Goal: Information Seeking & Learning: Learn about a topic

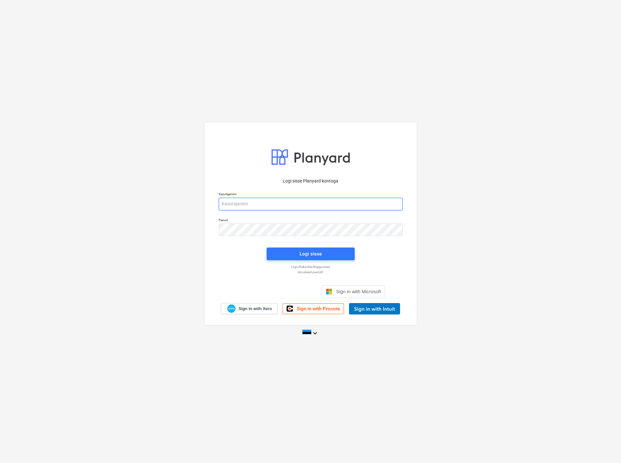
click at [243, 203] on input "email" at bounding box center [311, 204] width 184 height 13
type input "[EMAIL_ADDRESS][DOMAIN_NAME]"
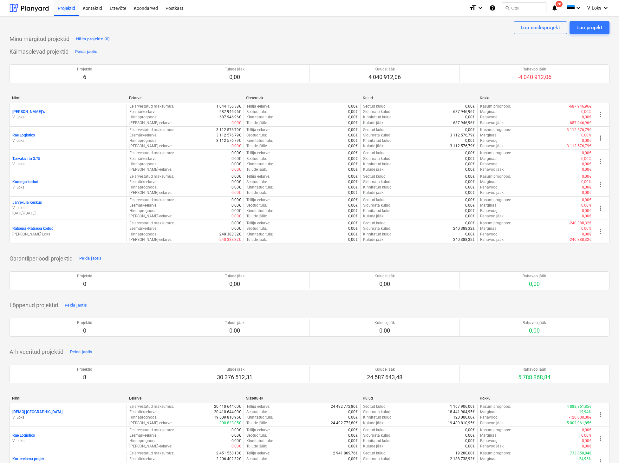
click at [40, 233] on p "[PERSON_NAME] Loks" at bounding box center [68, 233] width 112 height 5
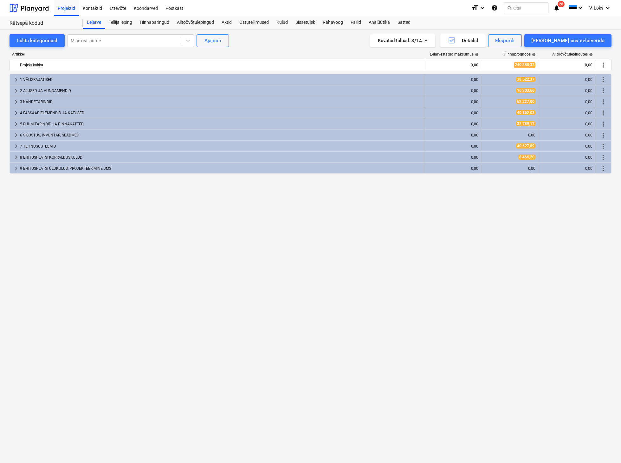
click at [161, 23] on div "Hinnapäringud" at bounding box center [154, 22] width 37 height 13
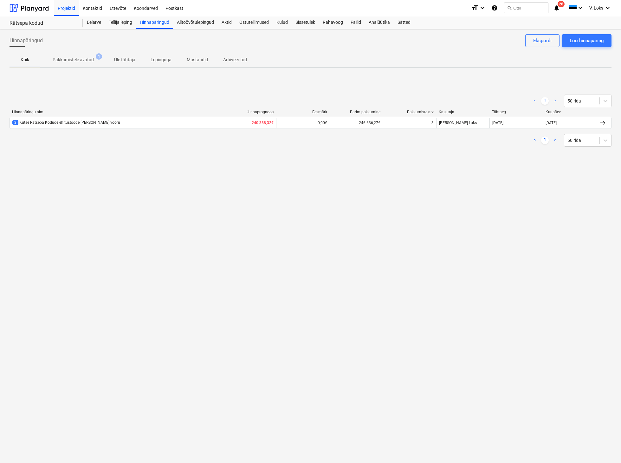
click at [58, 125] on div "3 Kutse Rätsepa Kodude ehitustööde [PERSON_NAME] vooru" at bounding box center [66, 122] width 108 height 5
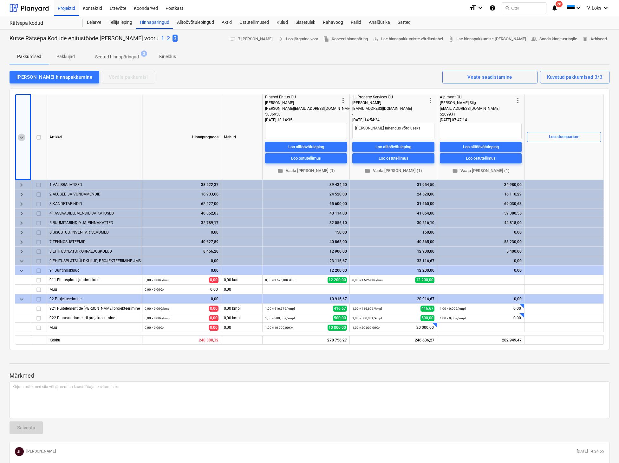
click at [19, 135] on span "keyboard_arrow_down" at bounding box center [22, 137] width 8 height 8
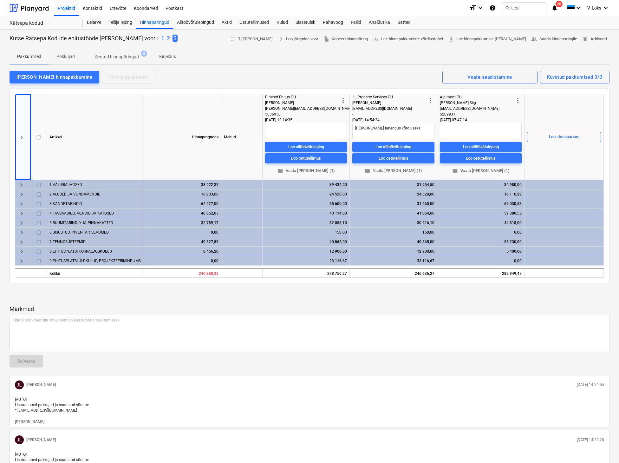
click at [22, 138] on span "keyboard_arrow_right" at bounding box center [22, 137] width 8 height 8
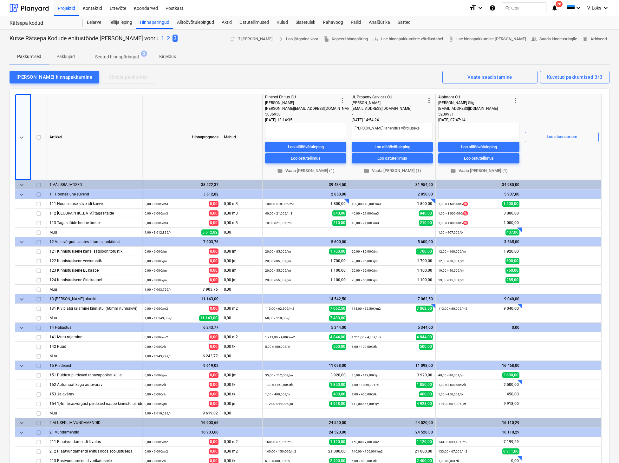
click at [20, 137] on span "keyboard_arrow_down" at bounding box center [22, 137] width 8 height 8
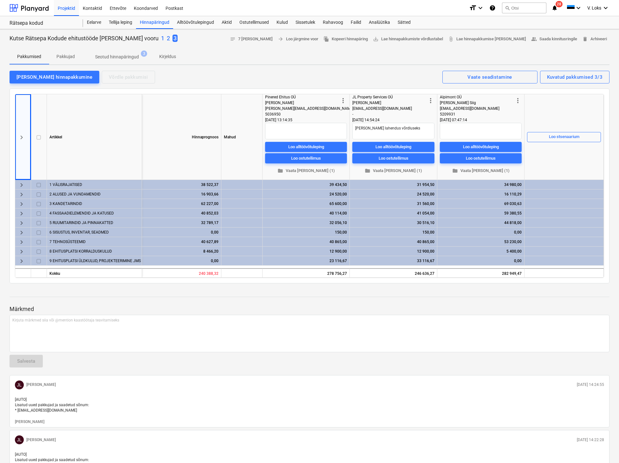
click at [412, 242] on div "40 865,00" at bounding box center [393, 242] width 82 height 10
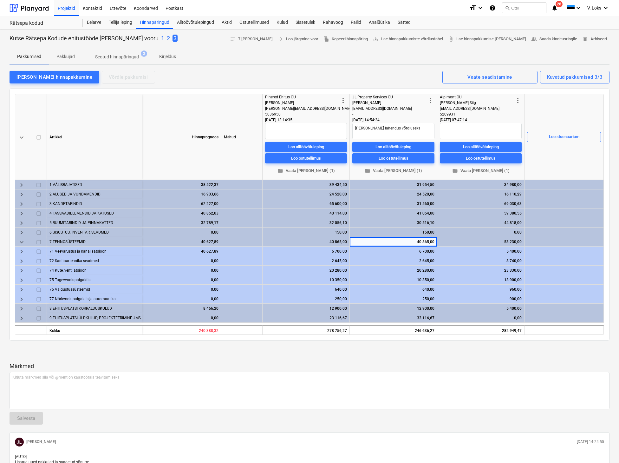
click at [517, 260] on div "8 740,00" at bounding box center [481, 261] width 82 height 10
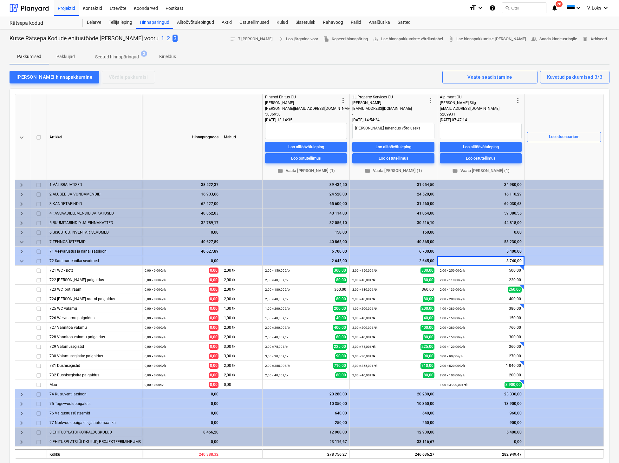
click at [20, 261] on span "keyboard_arrow_down" at bounding box center [22, 261] width 8 height 8
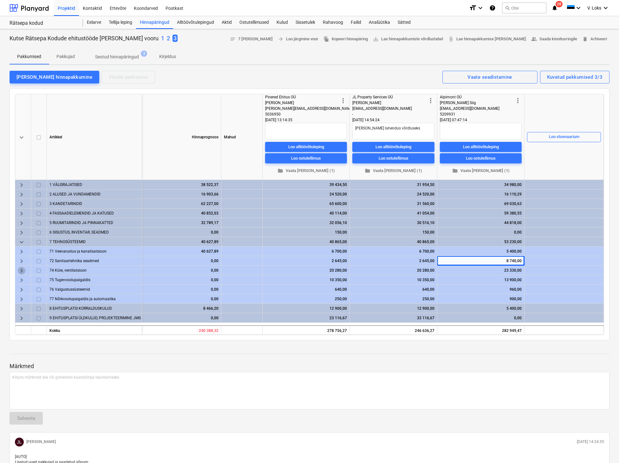
click at [22, 271] on span "keyboard_arrow_right" at bounding box center [22, 271] width 8 height 8
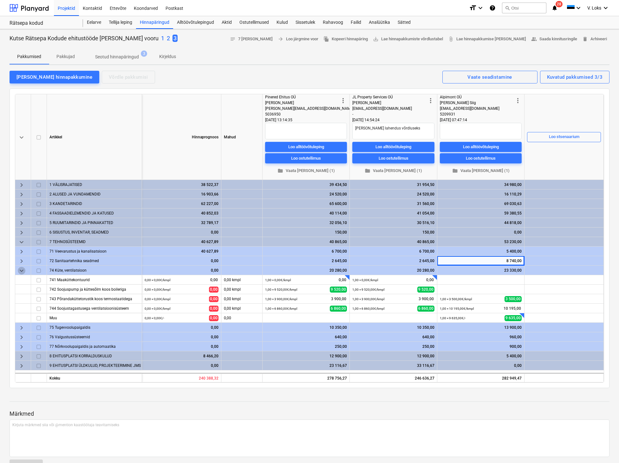
click at [21, 272] on span "keyboard_arrow_down" at bounding box center [22, 271] width 8 height 8
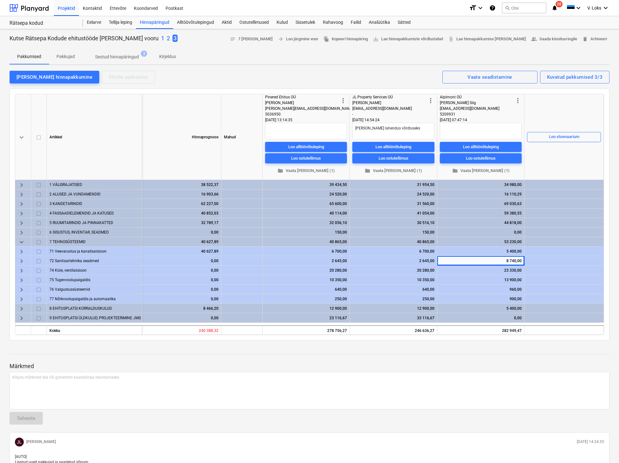
click at [504, 251] on div "5 400,00" at bounding box center [481, 251] width 82 height 10
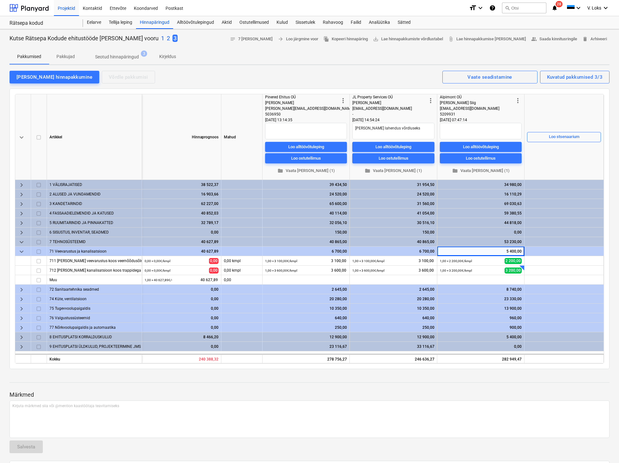
click at [20, 251] on span "keyboard_arrow_down" at bounding box center [22, 252] width 8 height 8
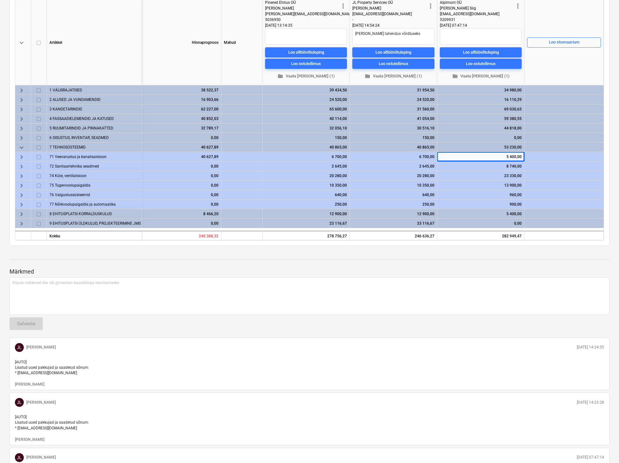
scroll to position [95, 0]
click at [21, 212] on span "keyboard_arrow_right" at bounding box center [22, 214] width 8 height 8
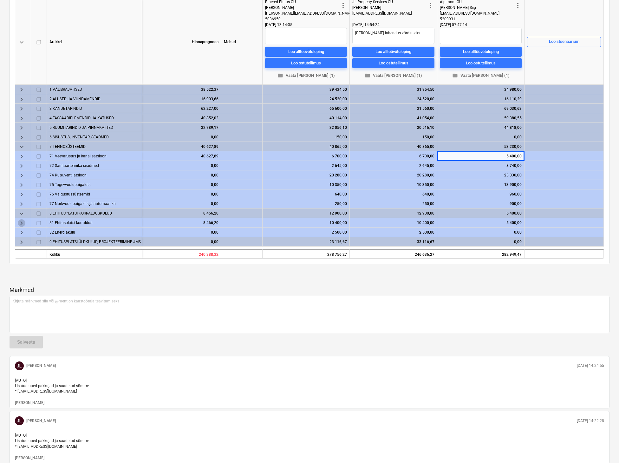
click at [23, 223] on span "keyboard_arrow_right" at bounding box center [22, 223] width 8 height 8
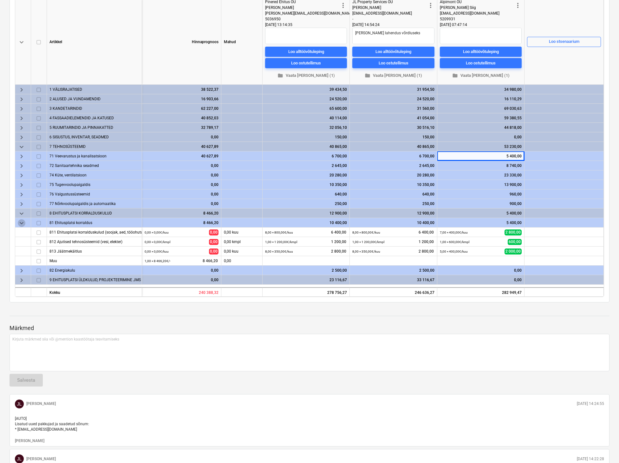
click at [19, 224] on span "keyboard_arrow_down" at bounding box center [22, 223] width 8 height 8
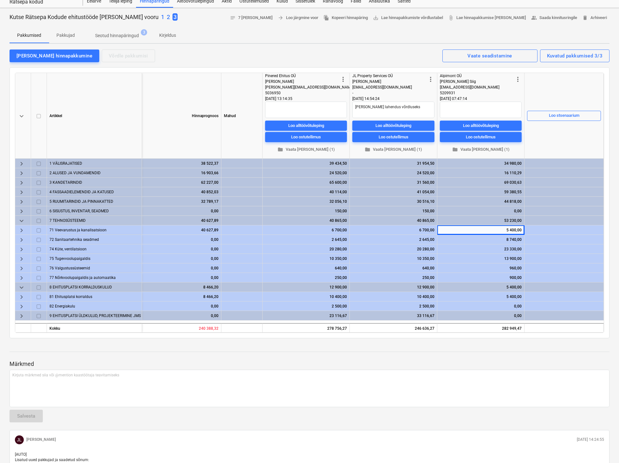
scroll to position [0, 0]
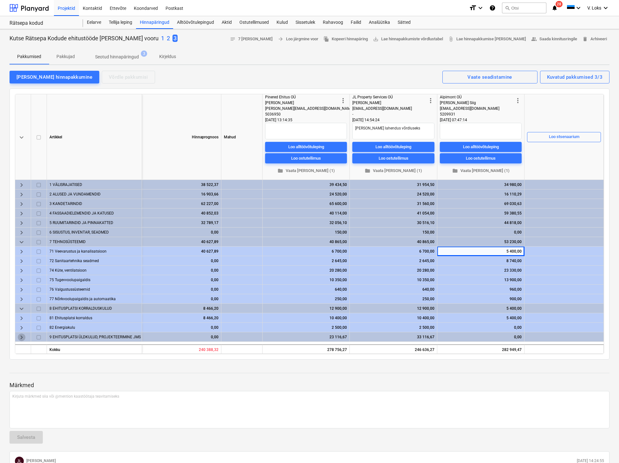
click at [22, 338] on span "keyboard_arrow_right" at bounding box center [22, 337] width 8 height 8
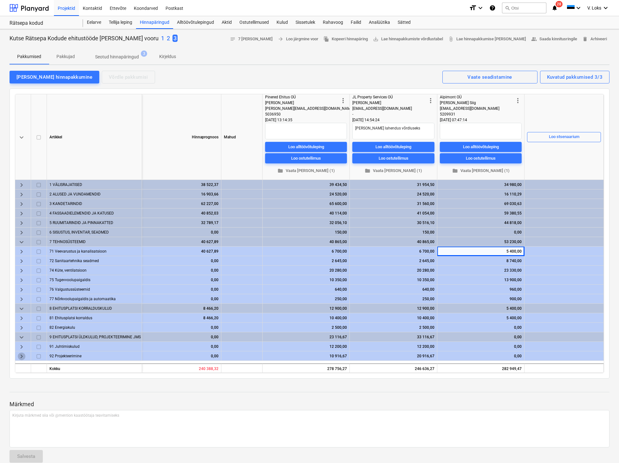
click at [20, 357] on span "keyboard_arrow_right" at bounding box center [22, 356] width 8 height 8
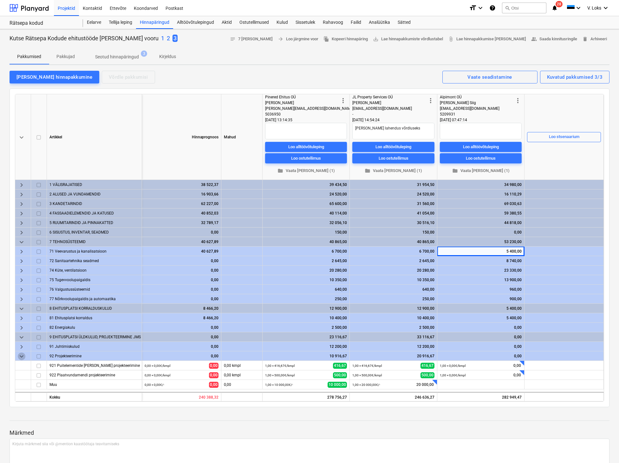
click at [20, 356] on span "keyboard_arrow_down" at bounding box center [22, 356] width 8 height 8
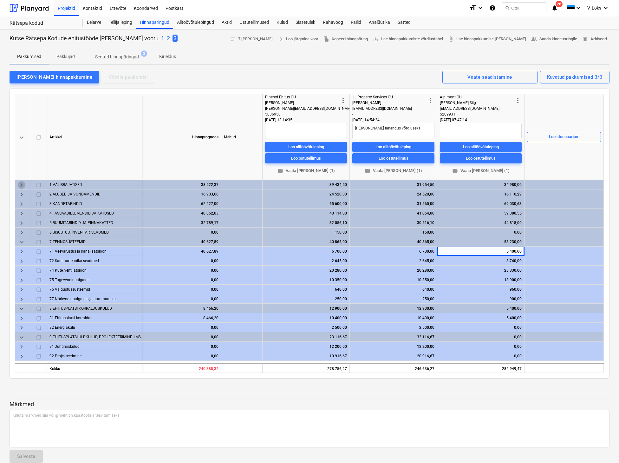
click at [22, 181] on span "keyboard_arrow_right" at bounding box center [22, 185] width 8 height 8
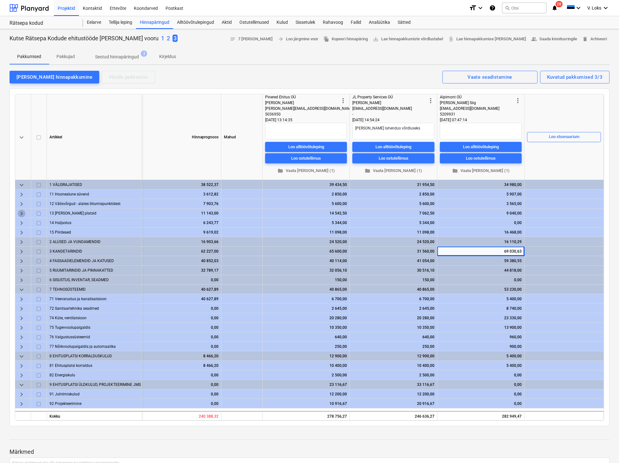
click at [21, 212] on span "keyboard_arrow_right" at bounding box center [22, 214] width 8 height 8
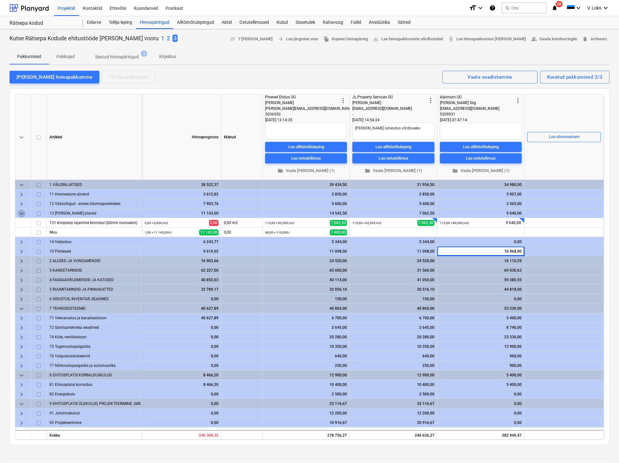
click at [21, 212] on span "keyboard_arrow_down" at bounding box center [22, 214] width 8 height 8
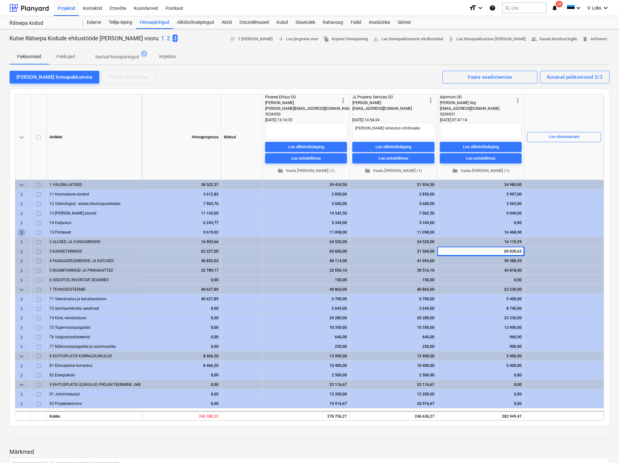
click at [20, 232] on span "keyboard_arrow_right" at bounding box center [22, 233] width 8 height 8
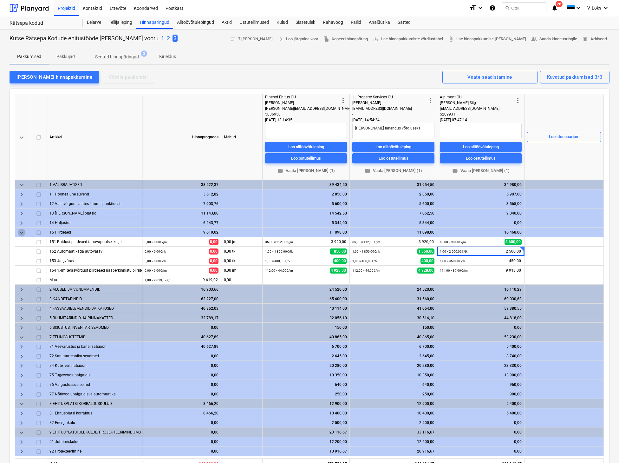
click at [24, 232] on span "keyboard_arrow_down" at bounding box center [22, 233] width 8 height 8
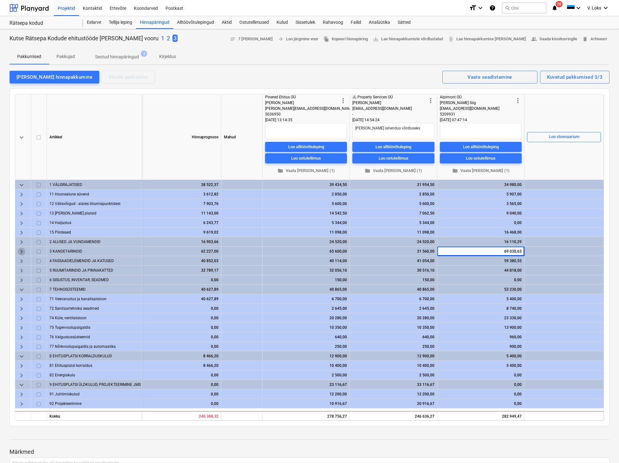
click at [21, 252] on span "keyboard_arrow_right" at bounding box center [22, 252] width 8 height 8
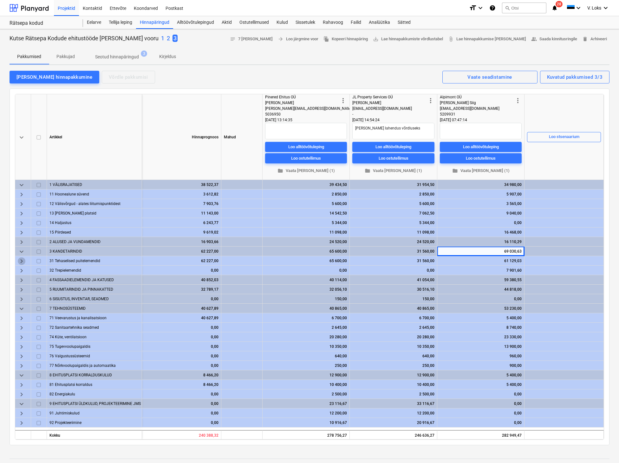
click at [23, 261] on span "keyboard_arrow_right" at bounding box center [22, 261] width 8 height 8
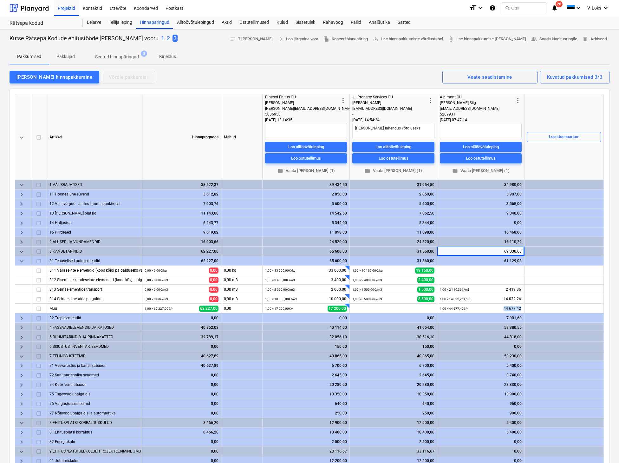
drag, startPoint x: 502, startPoint y: 308, endPoint x: 520, endPoint y: 308, distance: 18.4
click at [520, 308] on div "1,00 × 44 677,42€ / - 44 677,42" at bounding box center [481, 308] width 82 height 10
click at [23, 241] on span "keyboard_arrow_right" at bounding box center [22, 242] width 8 height 8
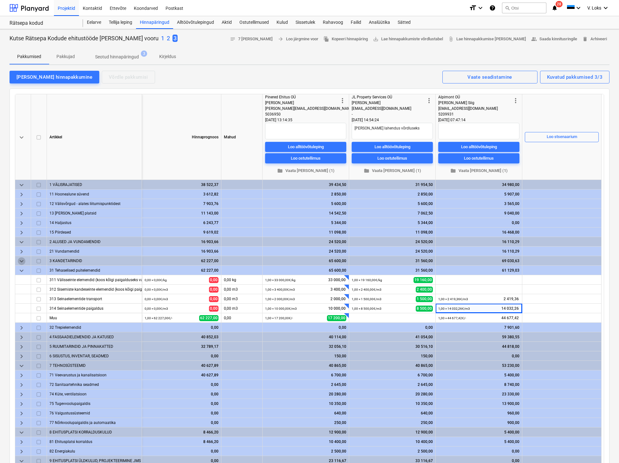
click at [22, 259] on span "keyboard_arrow_down" at bounding box center [22, 261] width 8 height 8
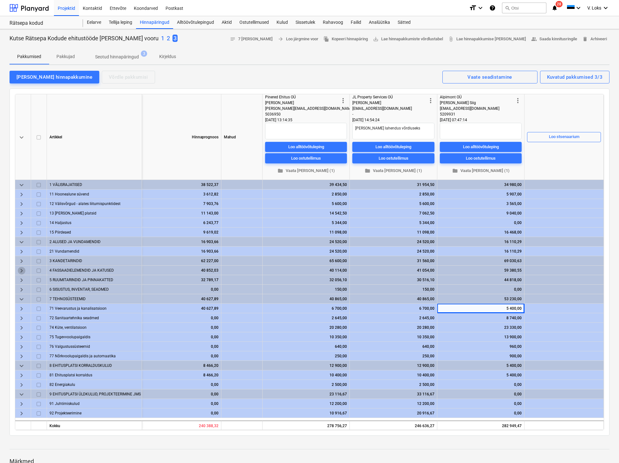
click at [22, 271] on span "keyboard_arrow_right" at bounding box center [22, 271] width 8 height 8
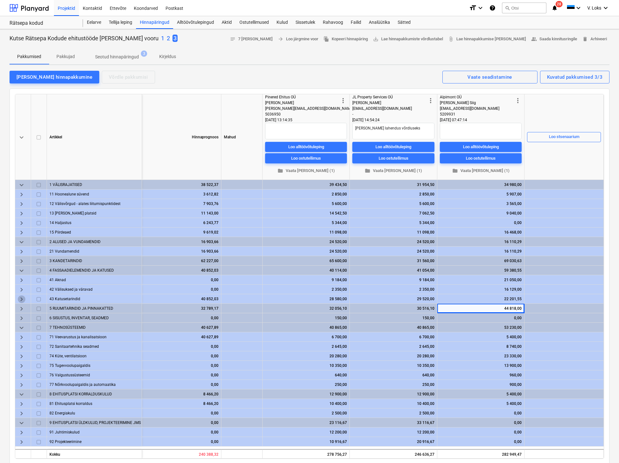
click at [20, 300] on span "keyboard_arrow_right" at bounding box center [22, 299] width 8 height 8
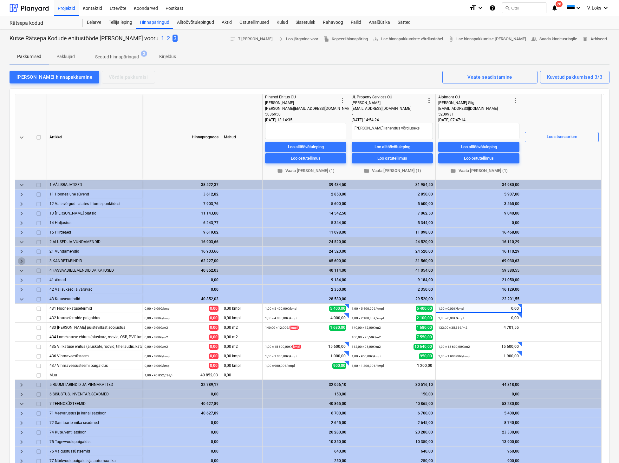
click at [21, 262] on span "keyboard_arrow_right" at bounding box center [22, 261] width 8 height 8
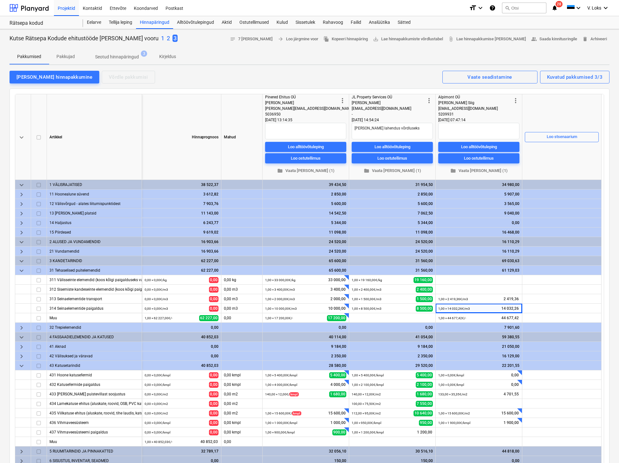
click at [21, 260] on span "keyboard_arrow_down" at bounding box center [22, 261] width 8 height 8
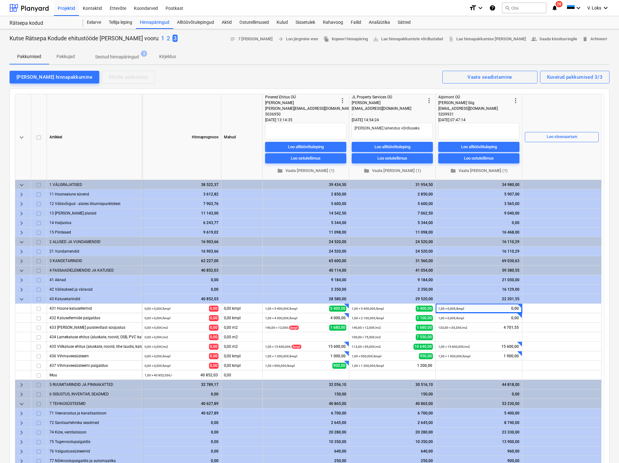
click at [22, 278] on span "keyboard_arrow_right" at bounding box center [22, 280] width 8 height 8
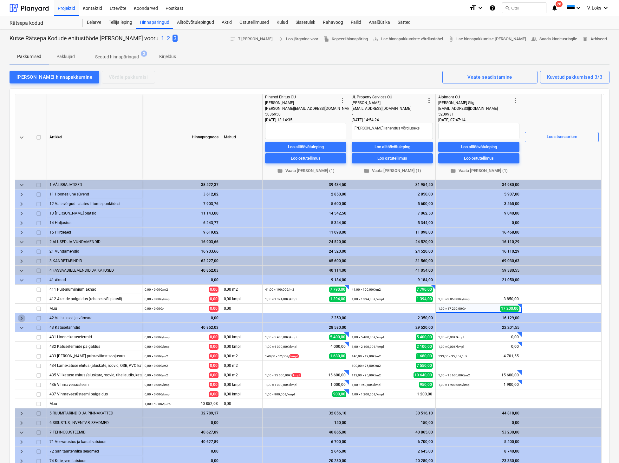
click at [20, 316] on span "keyboard_arrow_right" at bounding box center [22, 318] width 8 height 8
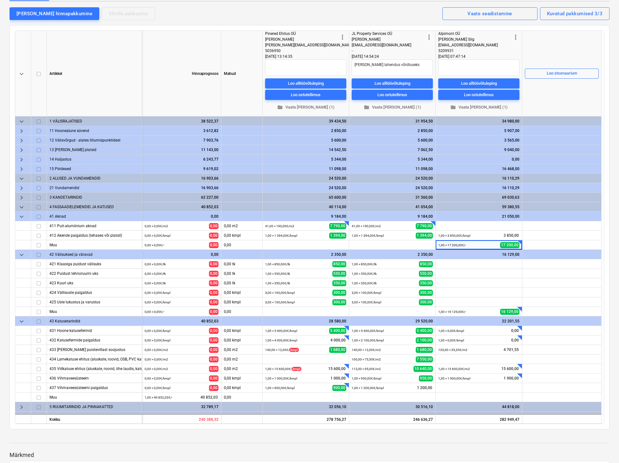
click at [21, 196] on span "keyboard_arrow_right" at bounding box center [22, 198] width 8 height 8
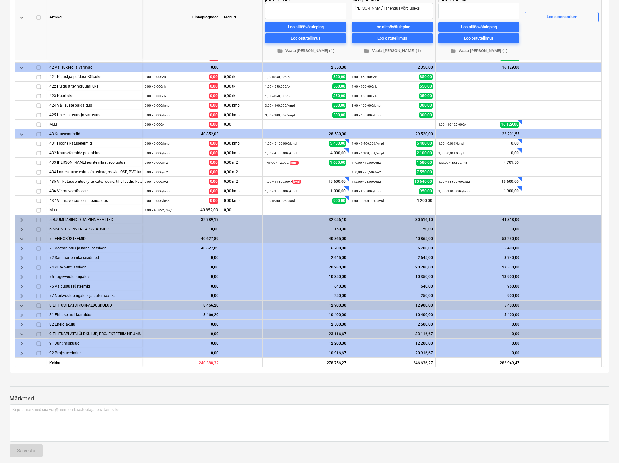
scroll to position [127, 0]
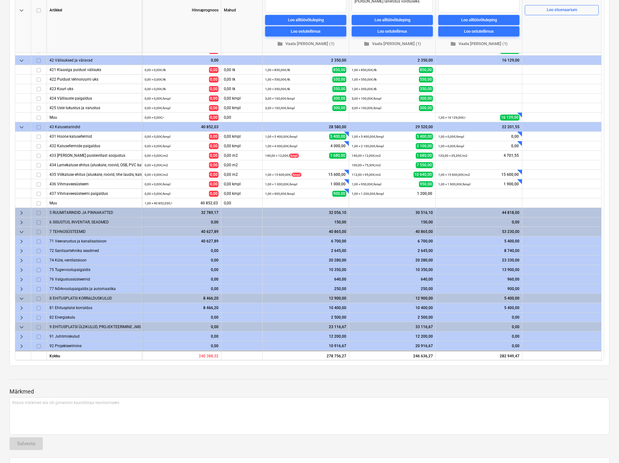
type textarea "x"
